Goal: Task Accomplishment & Management: Manage account settings

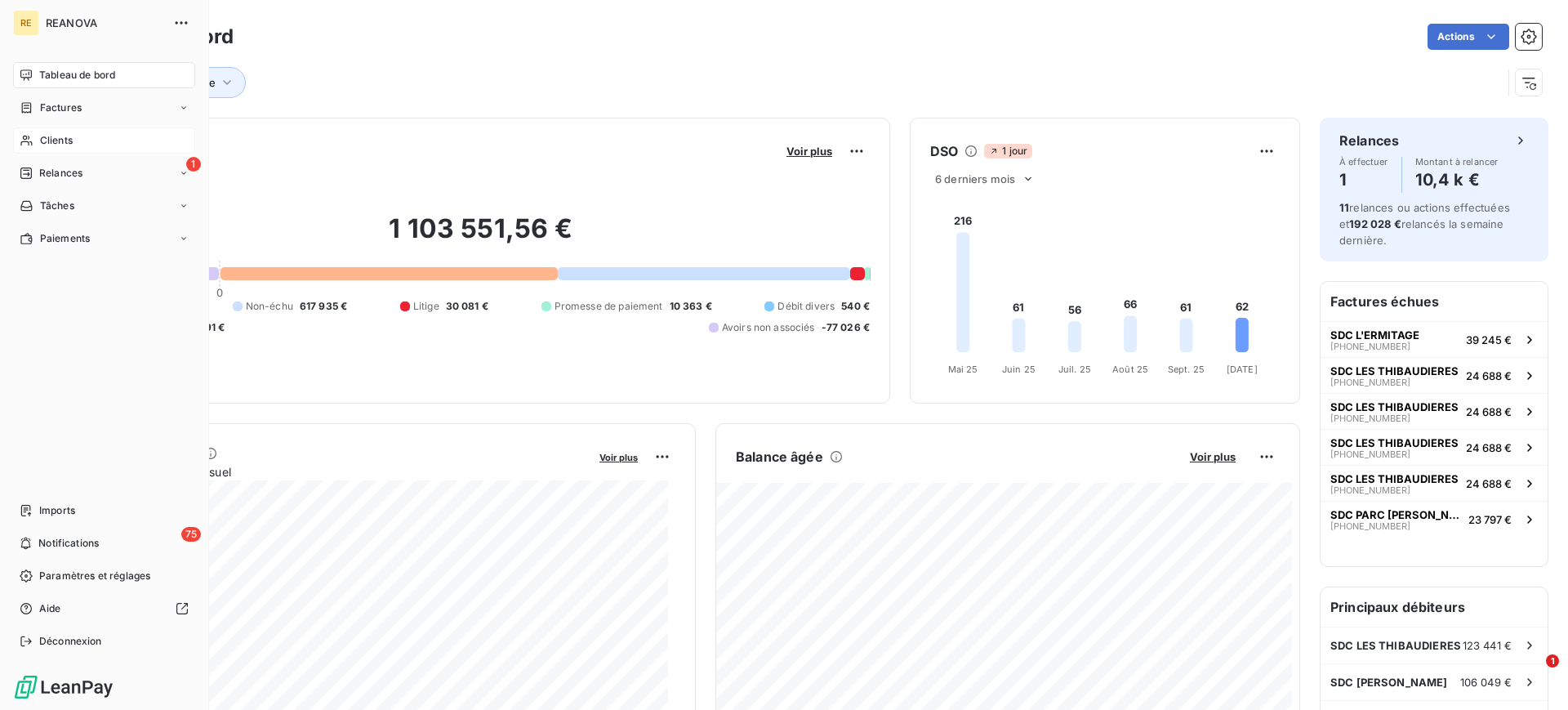
click at [77, 138] on div "Clients" at bounding box center [105, 140] width 182 height 26
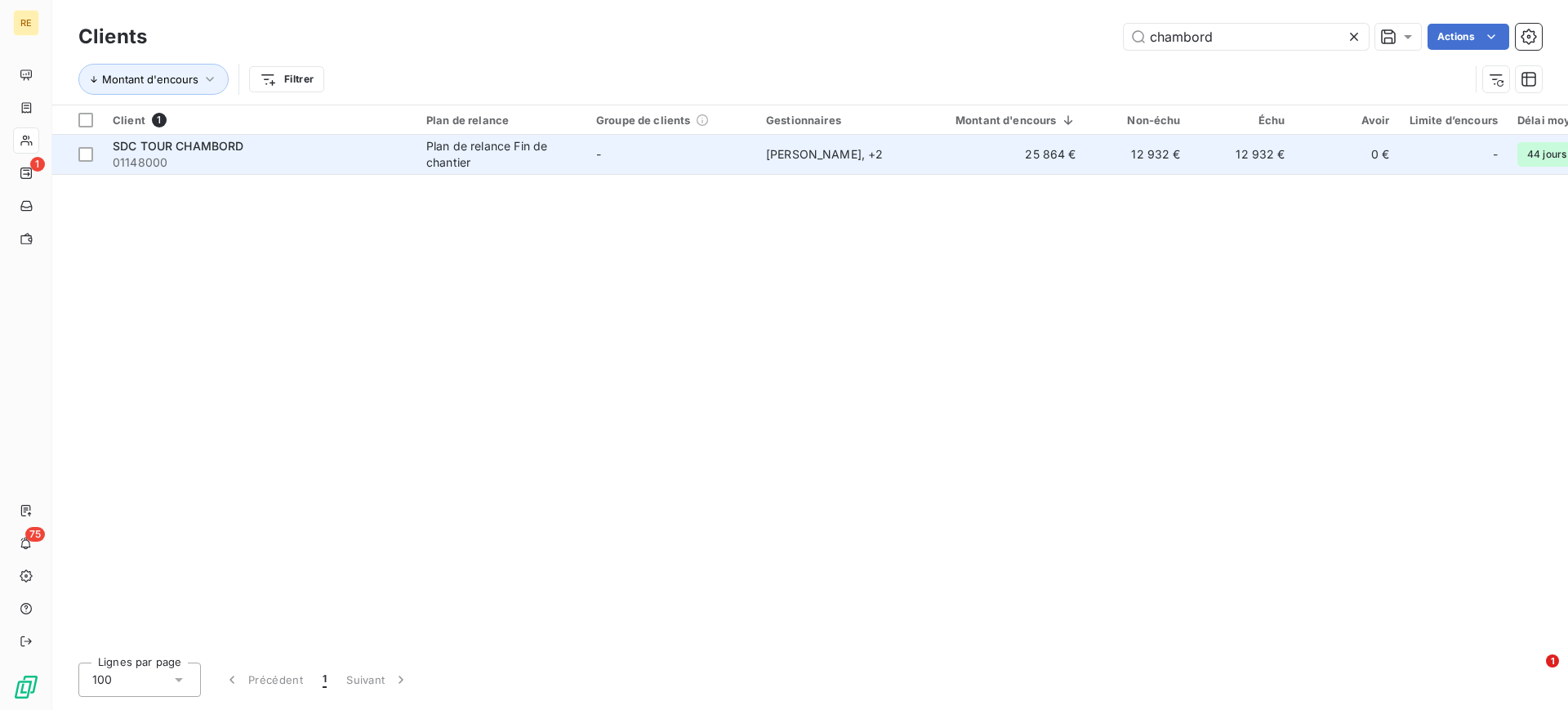
type input "chambord"
click at [605, 150] on td "-" at bounding box center [671, 154] width 170 height 39
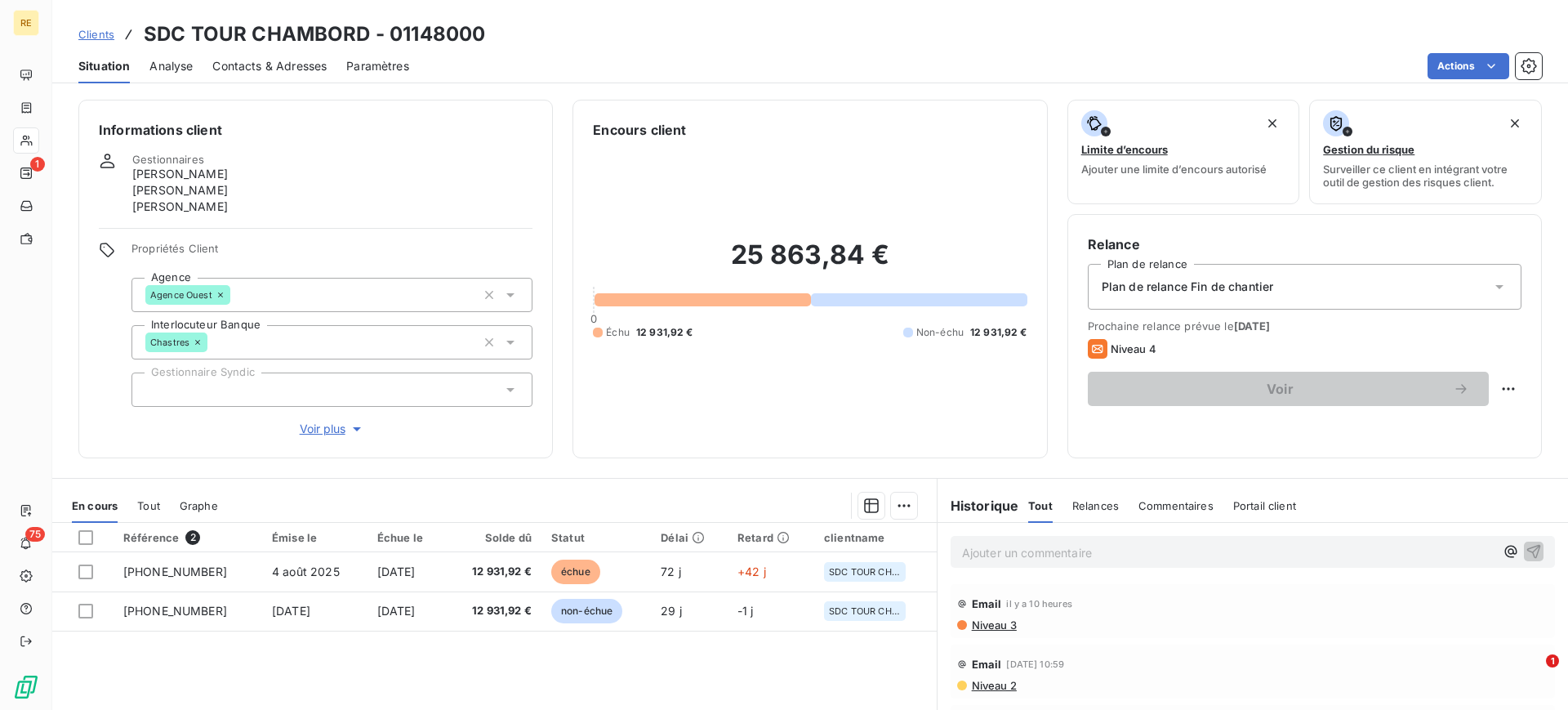
click at [1019, 558] on p "Ajouter un commentaire ﻿" at bounding box center [1228, 552] width 533 height 20
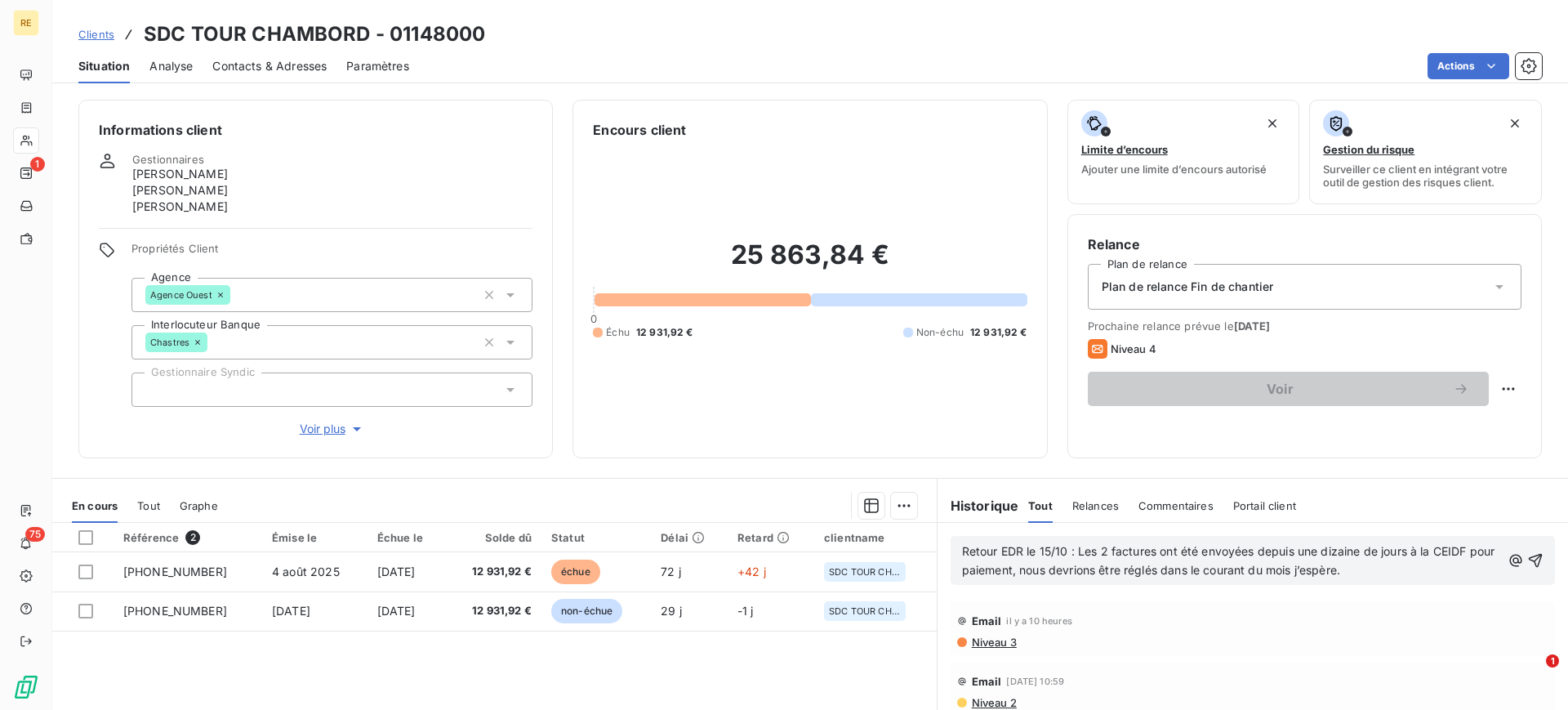
click at [1513, 557] on div "Retour EDR le 15/10 : Les 2 factures ont été envoyées depuis une dizaine de jou…" at bounding box center [1253, 559] width 605 height 49
click at [1528, 561] on icon "button" at bounding box center [1535, 559] width 16 height 16
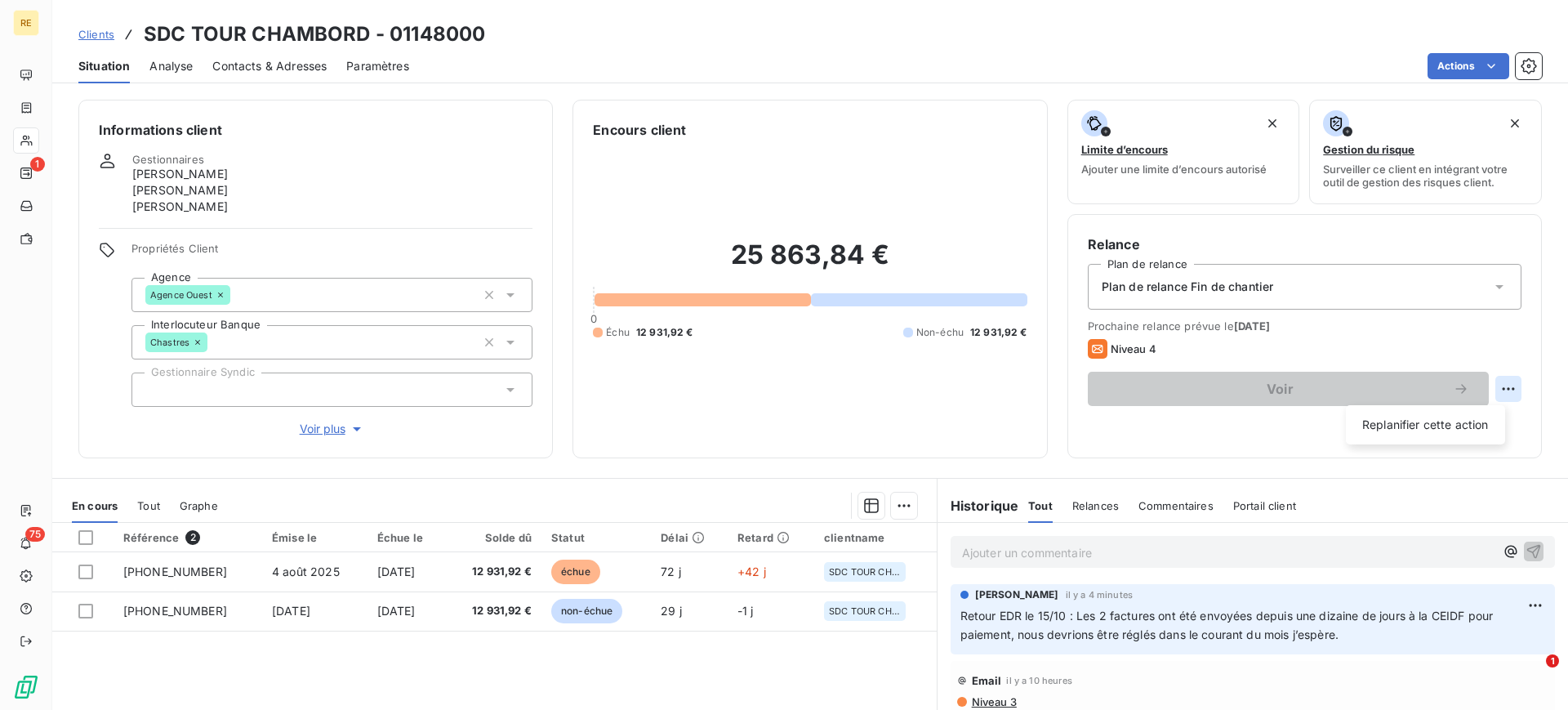
click at [1498, 398] on html "RE 1 75 Clients SDC TOUR CHAMBORD - 01148000 Situation Analyse Contacts & Adres…" at bounding box center [784, 355] width 1568 height 710
click at [1436, 429] on div "Replanifier cette action" at bounding box center [1426, 424] width 146 height 26
select select "9"
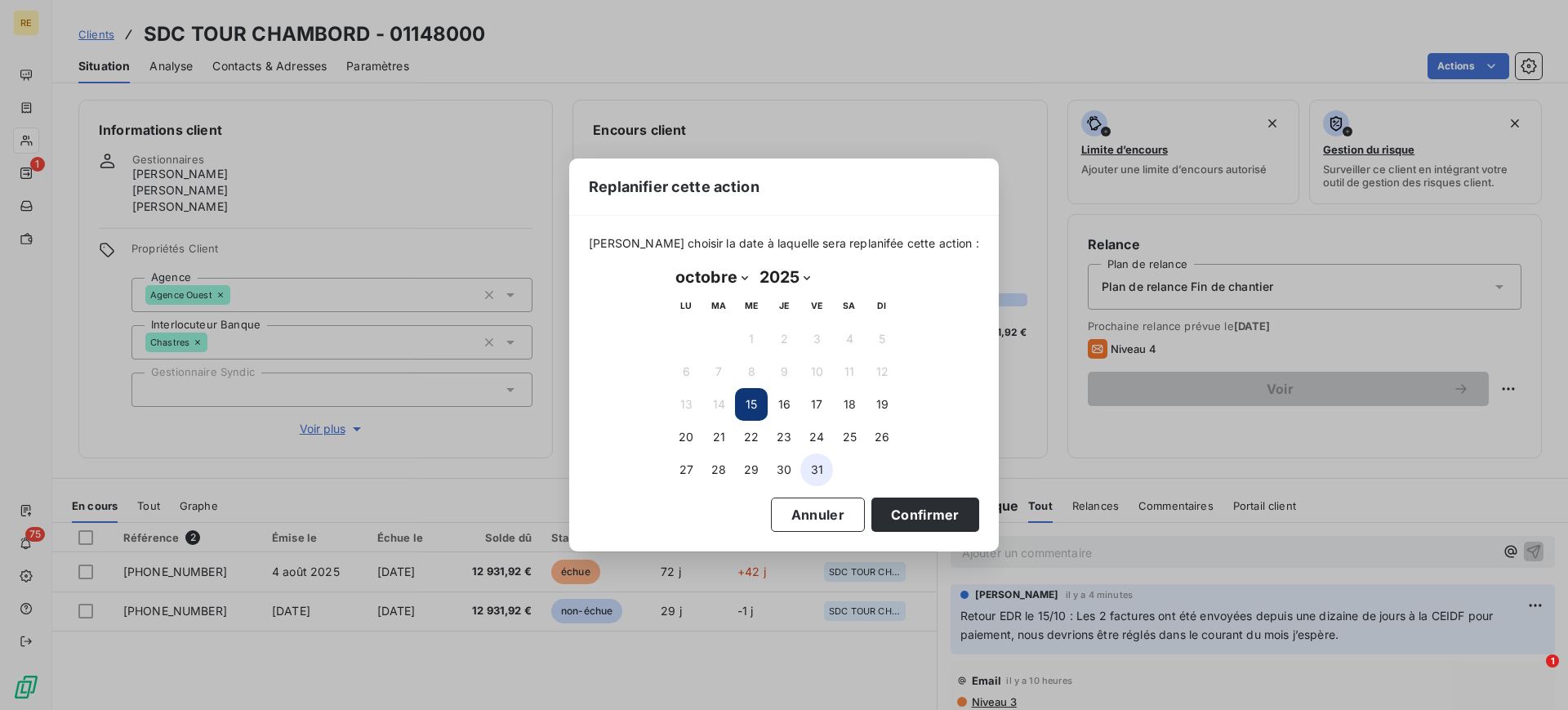
click at [827, 469] on button "31" at bounding box center [817, 469] width 33 height 33
click at [903, 526] on button "Confirmer" at bounding box center [925, 514] width 107 height 35
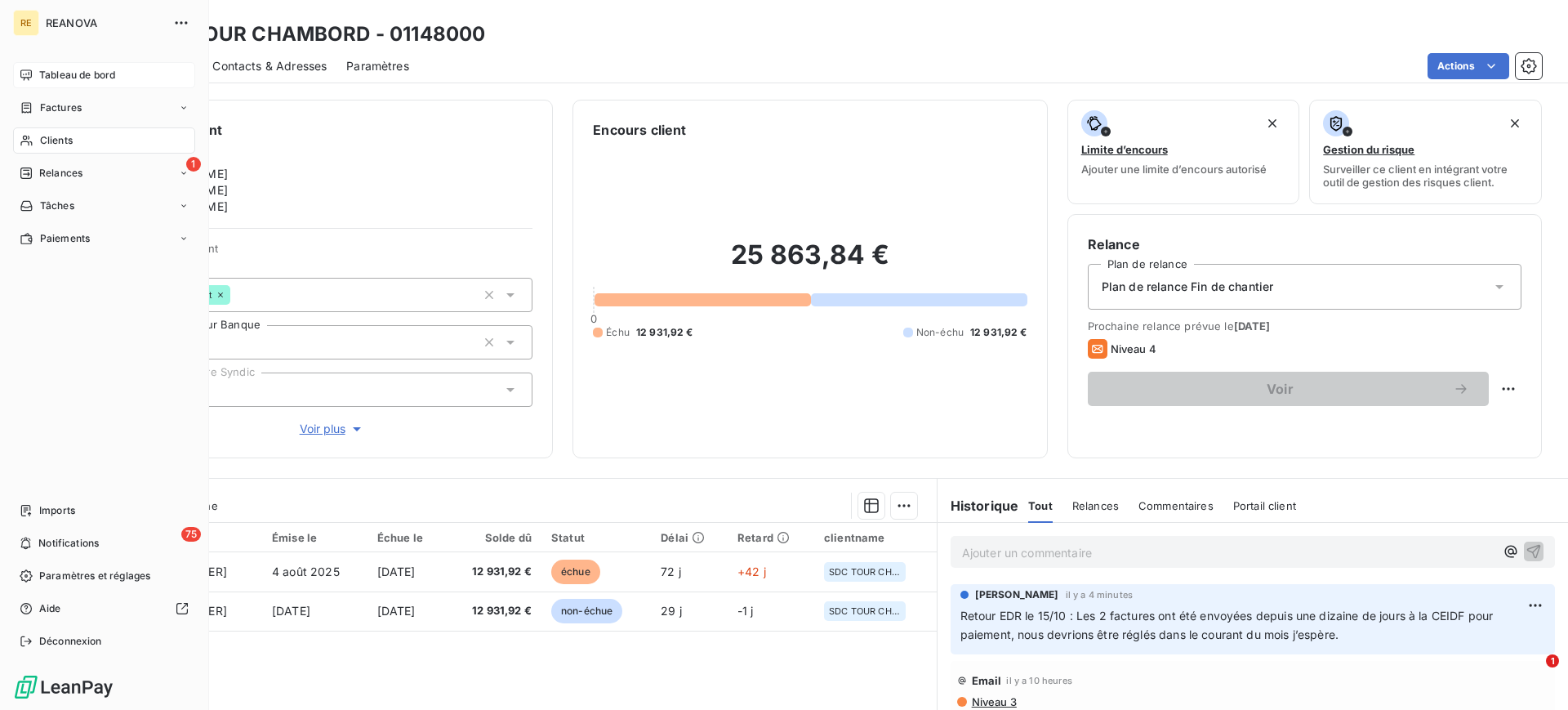
click at [53, 78] on span "Tableau de bord" at bounding box center [77, 75] width 76 height 14
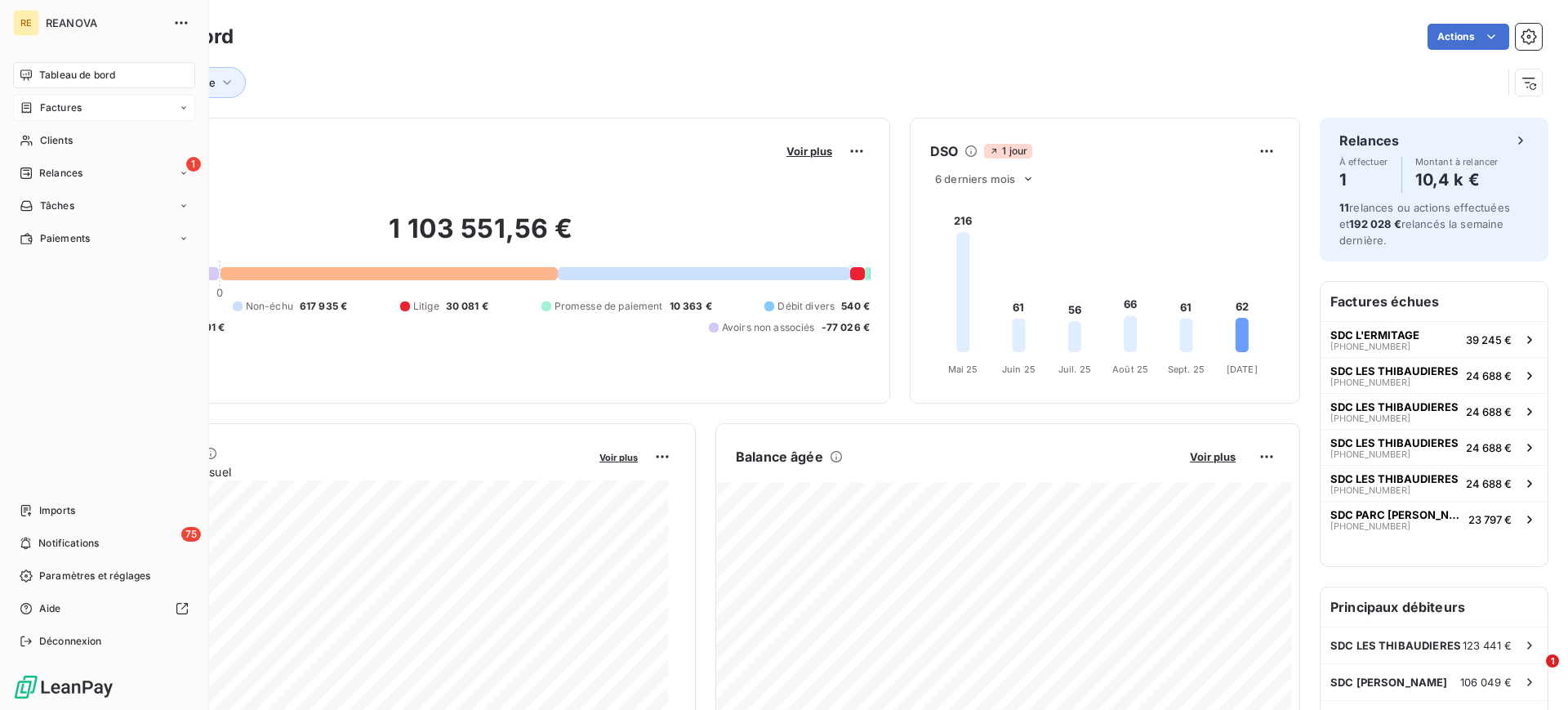
click at [25, 107] on icon at bounding box center [26, 108] width 13 height 13
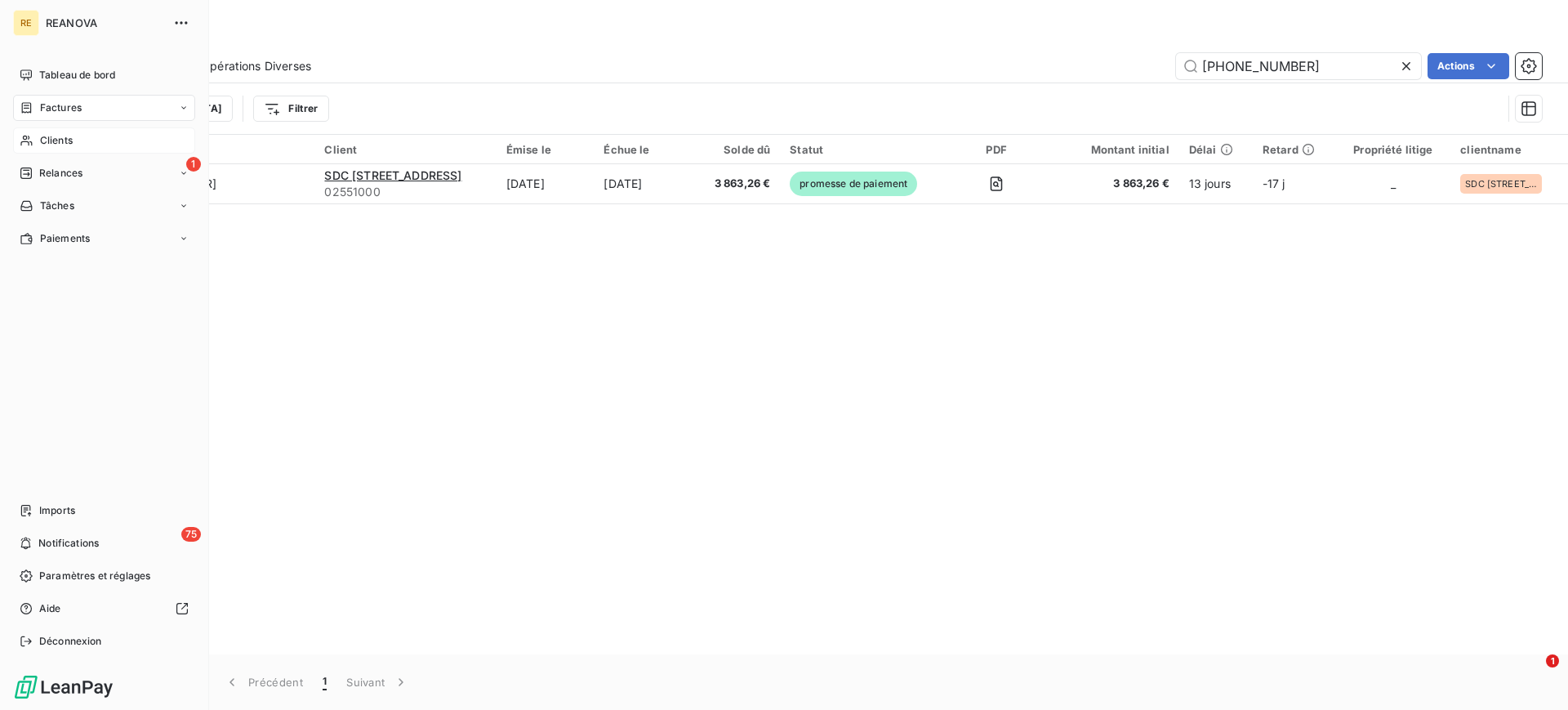
click at [52, 141] on span "Clients" at bounding box center [57, 140] width 33 height 14
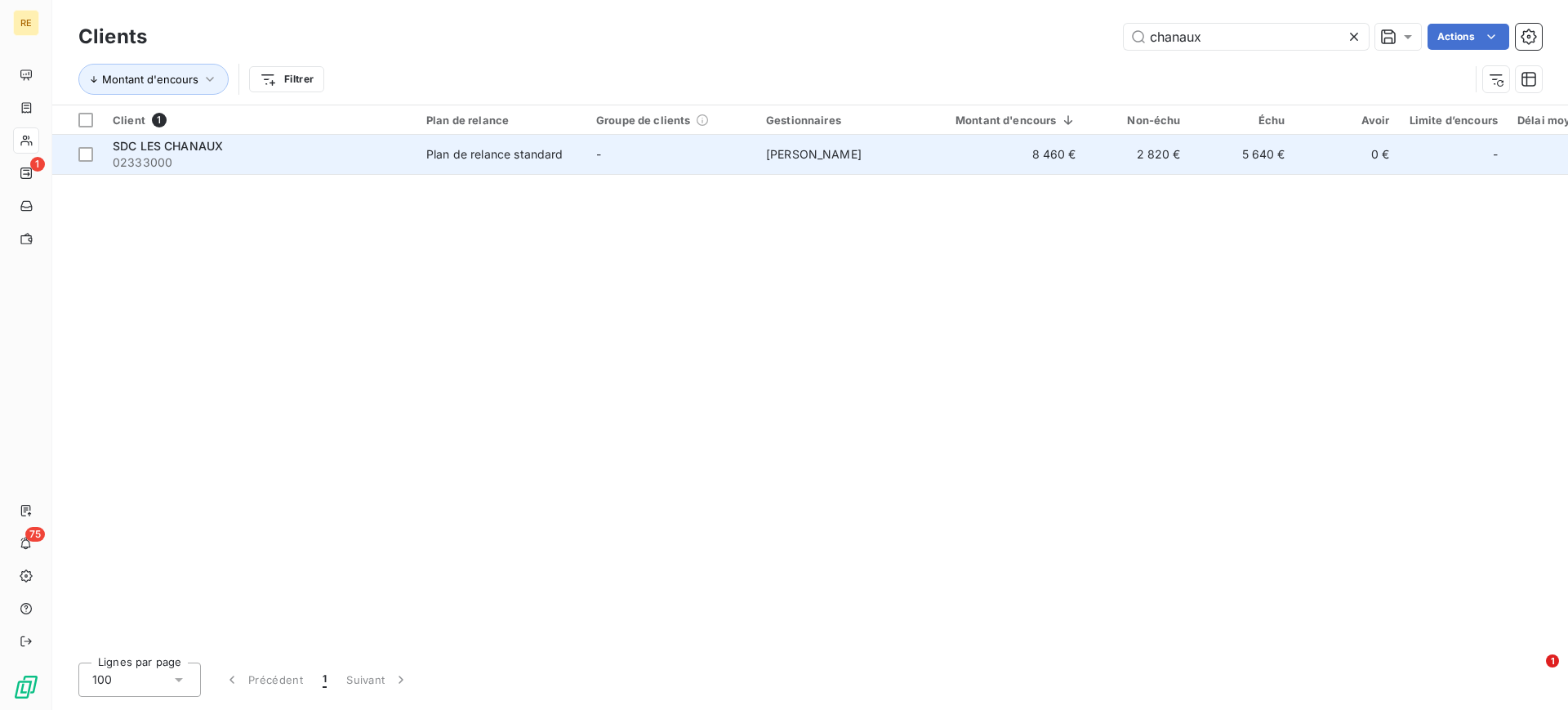
type input "chanaux"
click at [643, 161] on td "-" at bounding box center [671, 154] width 170 height 39
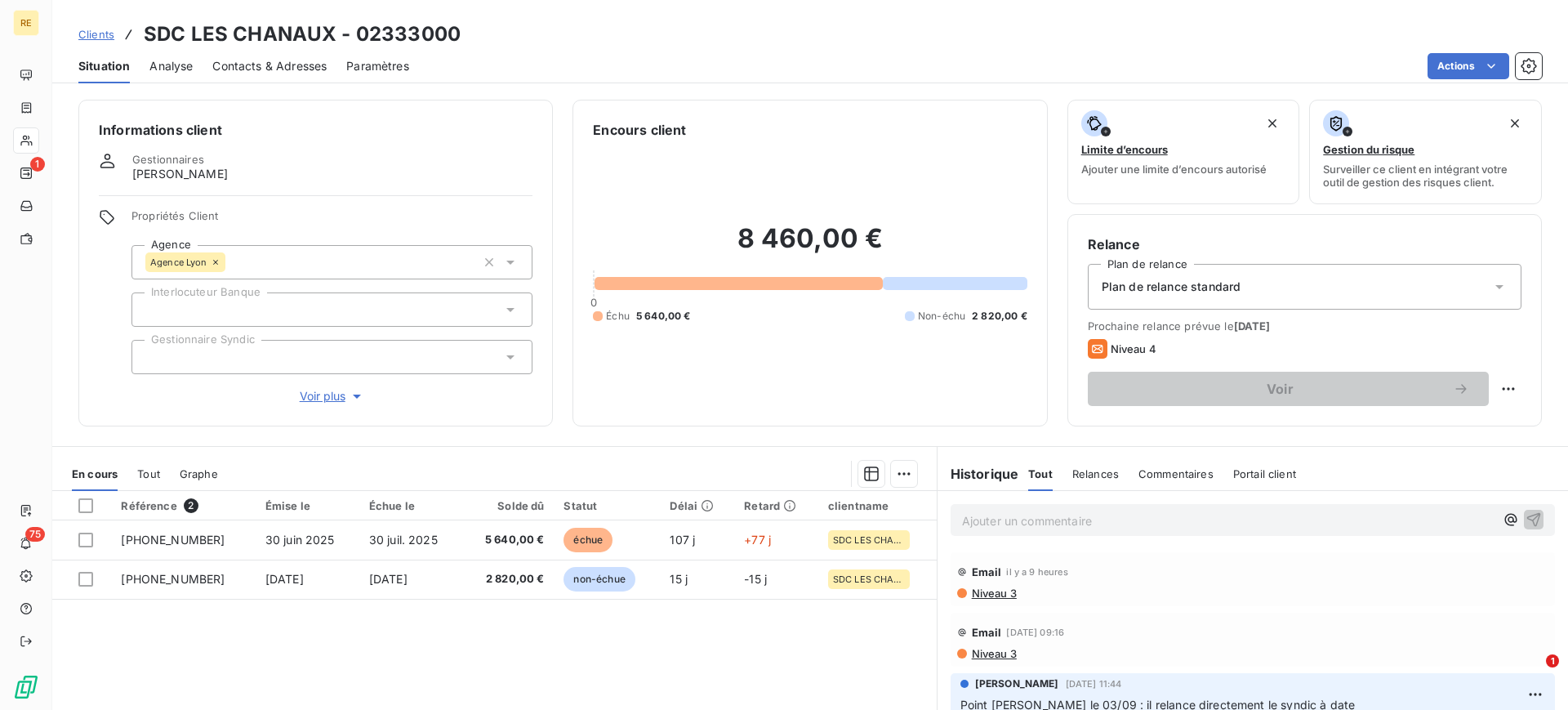
click at [1019, 531] on div "Ajouter un commentaire ﻿" at bounding box center [1253, 519] width 605 height 32
click at [1009, 522] on p "Ajouter un commentaire ﻿" at bounding box center [1228, 520] width 533 height 20
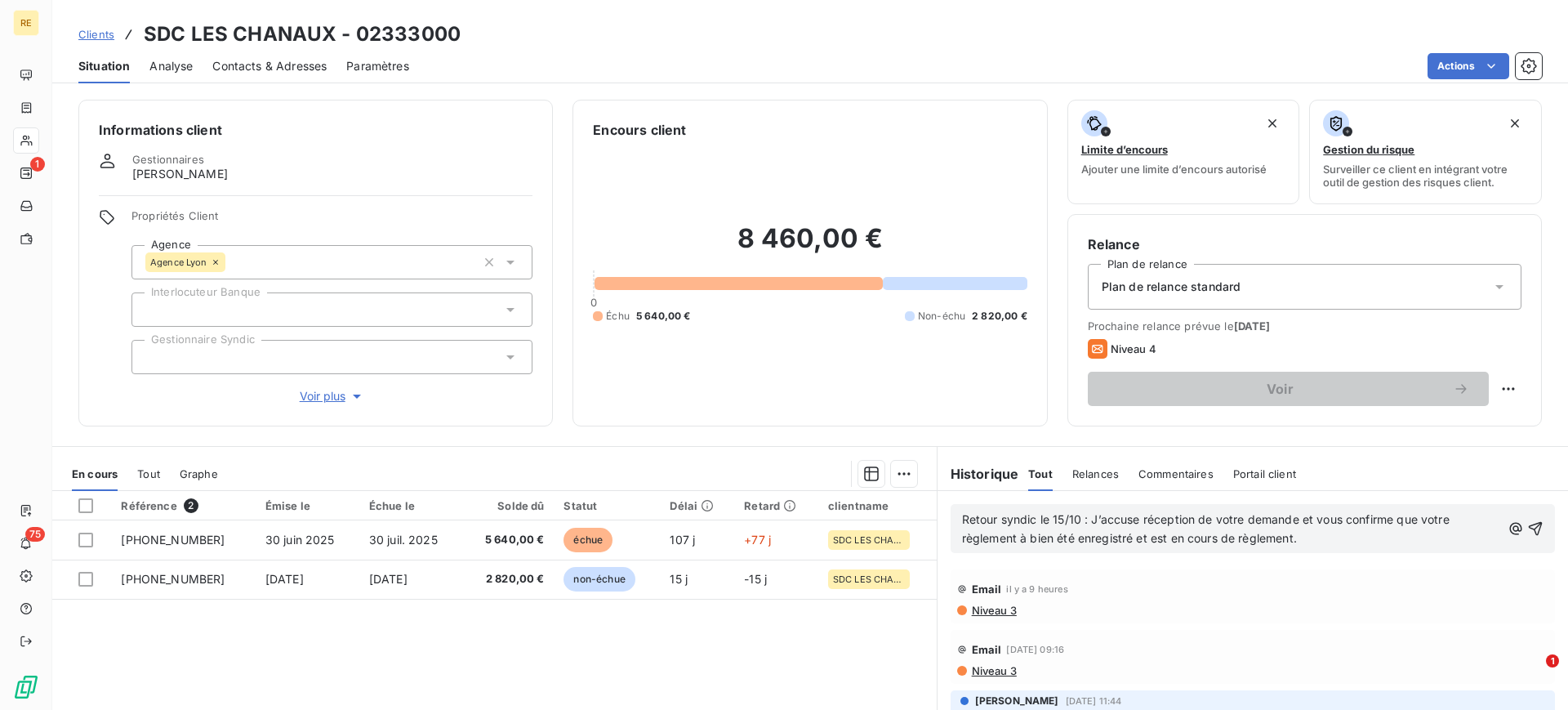
click at [1513, 527] on div "Retour syndic le 15/10 : J’accuse réception de votre demande et vous confirme q…" at bounding box center [1253, 528] width 605 height 49
click at [1530, 530] on icon "button" at bounding box center [1536, 529] width 13 height 13
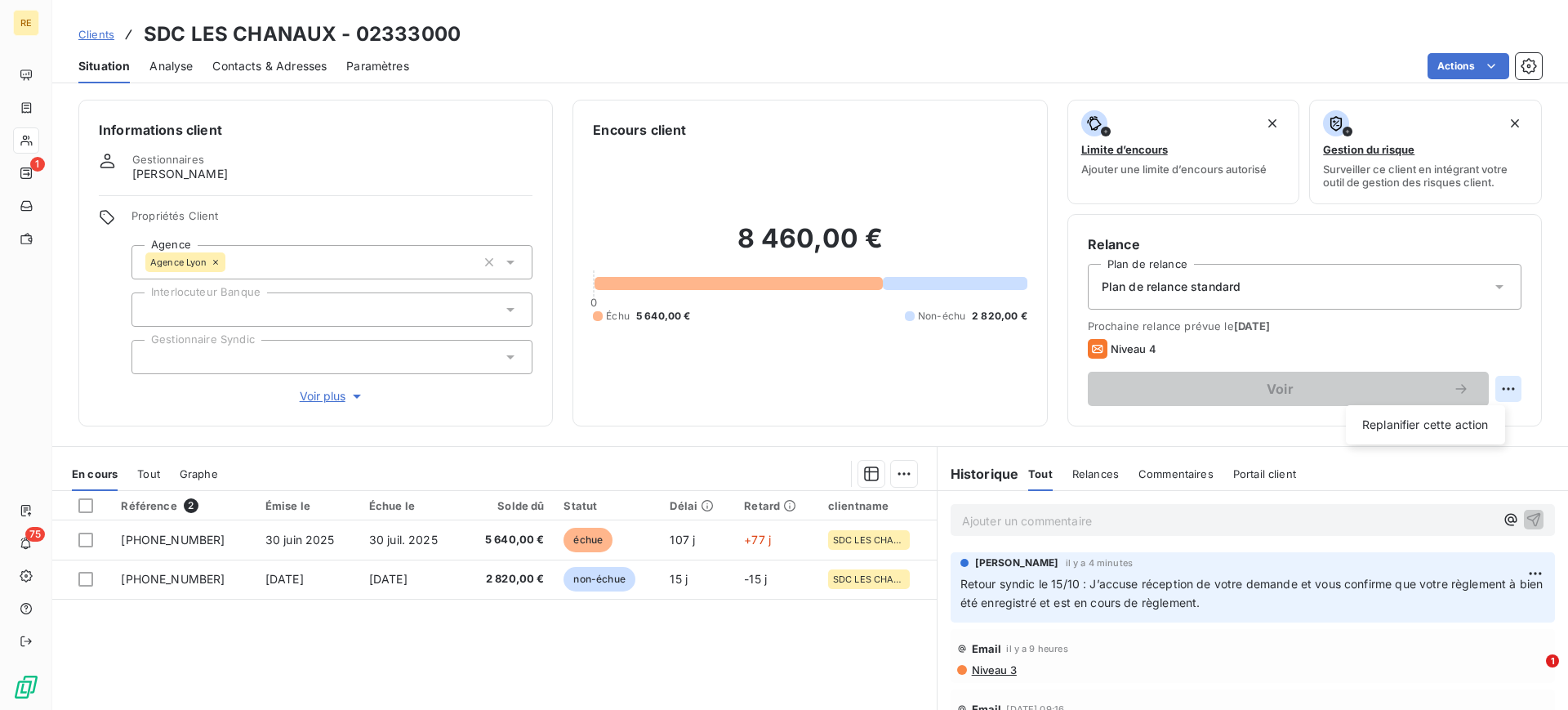
click at [1497, 390] on html "RE 1 75 Clients SDC LES CHANAUX - 02333000 Situation Analyse Contacts & Adresse…" at bounding box center [784, 355] width 1568 height 710
click at [1470, 420] on div "Replanifier cette action" at bounding box center [1426, 424] width 146 height 26
select select "9"
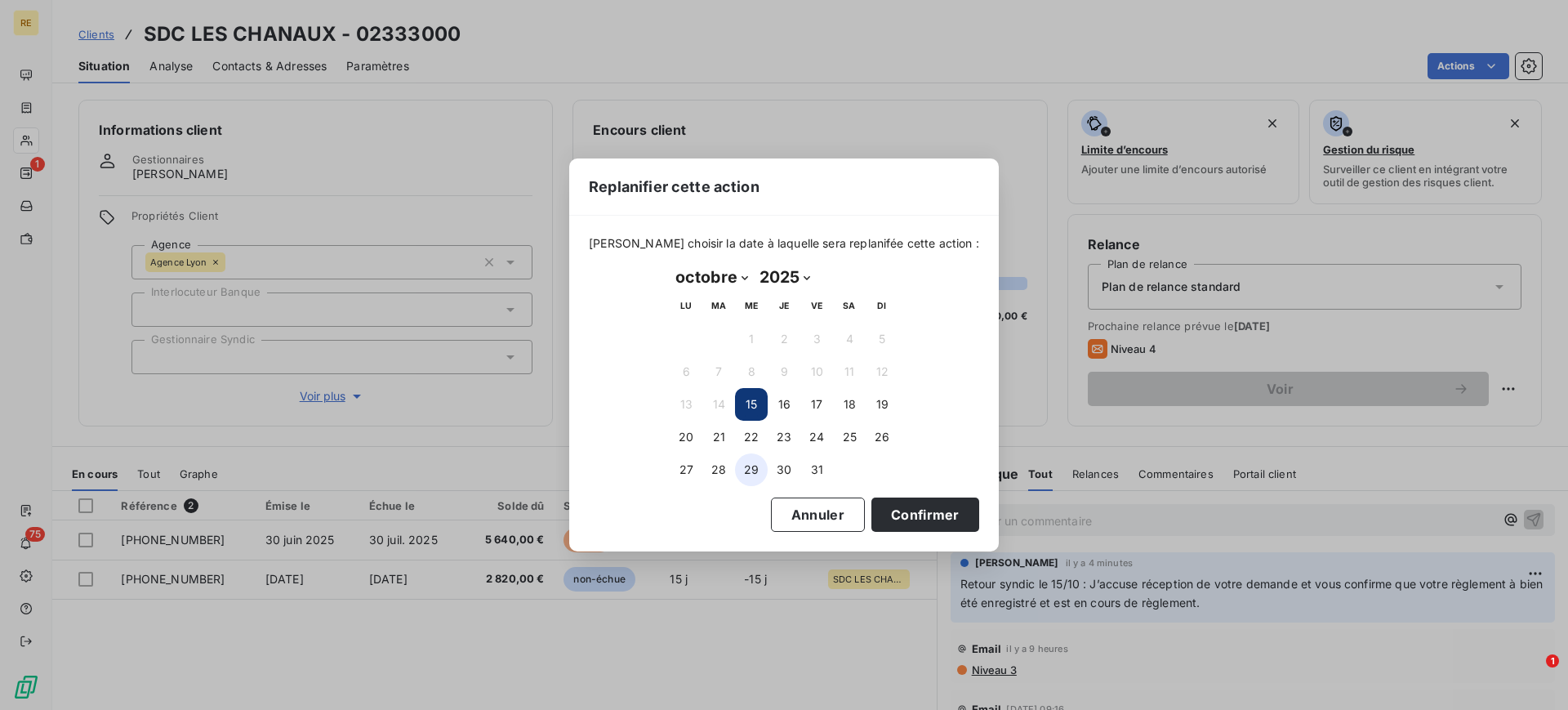
click at [747, 468] on button "29" at bounding box center [751, 469] width 33 height 33
click at [881, 506] on button "Confirmer" at bounding box center [925, 514] width 107 height 35
